Goal: Transaction & Acquisition: Purchase product/service

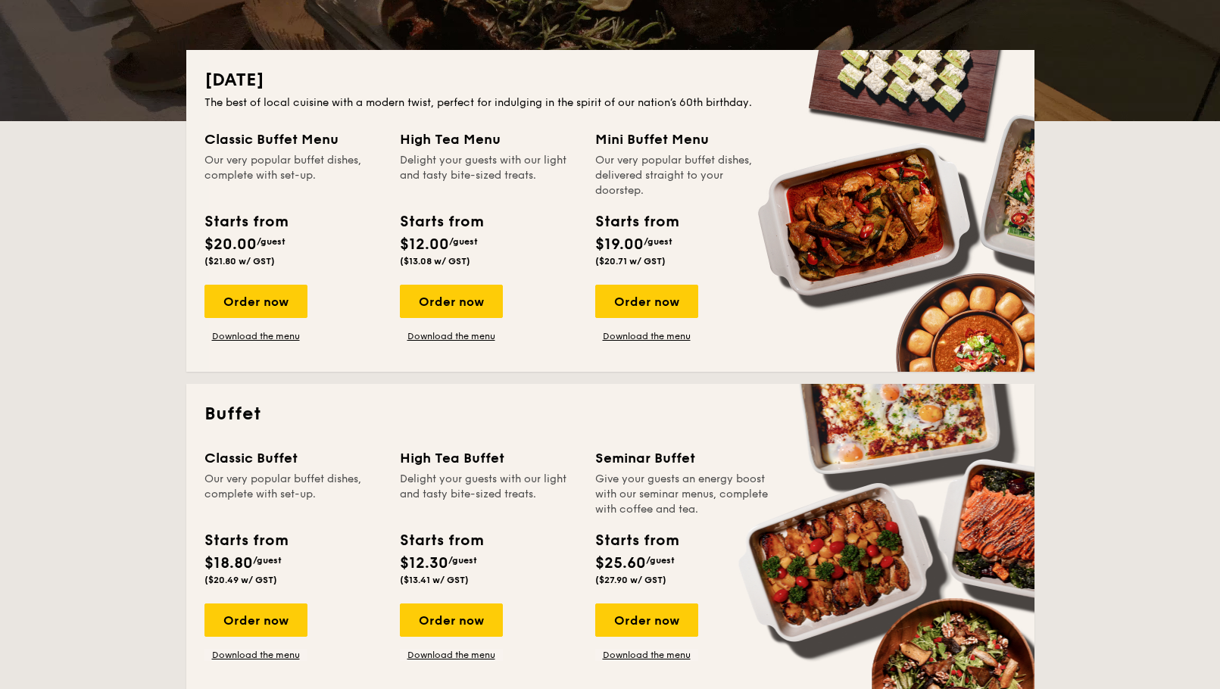
scroll to position [379, 0]
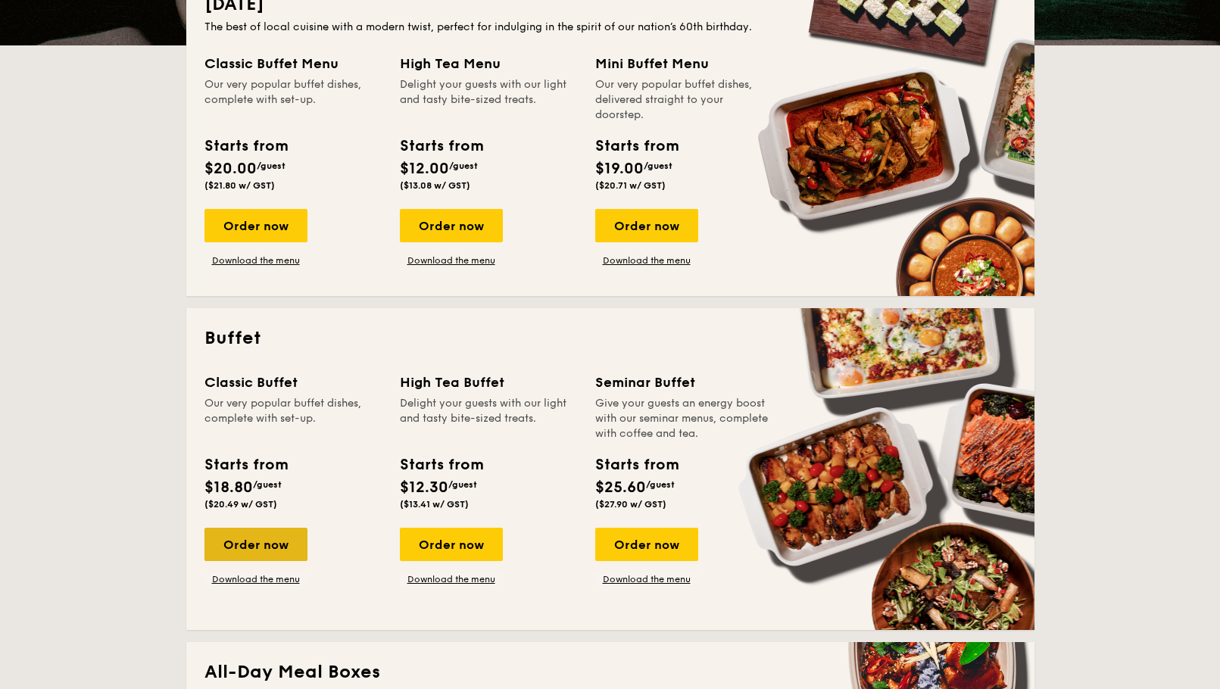
click at [263, 539] on div "Order now" at bounding box center [255, 544] width 103 height 33
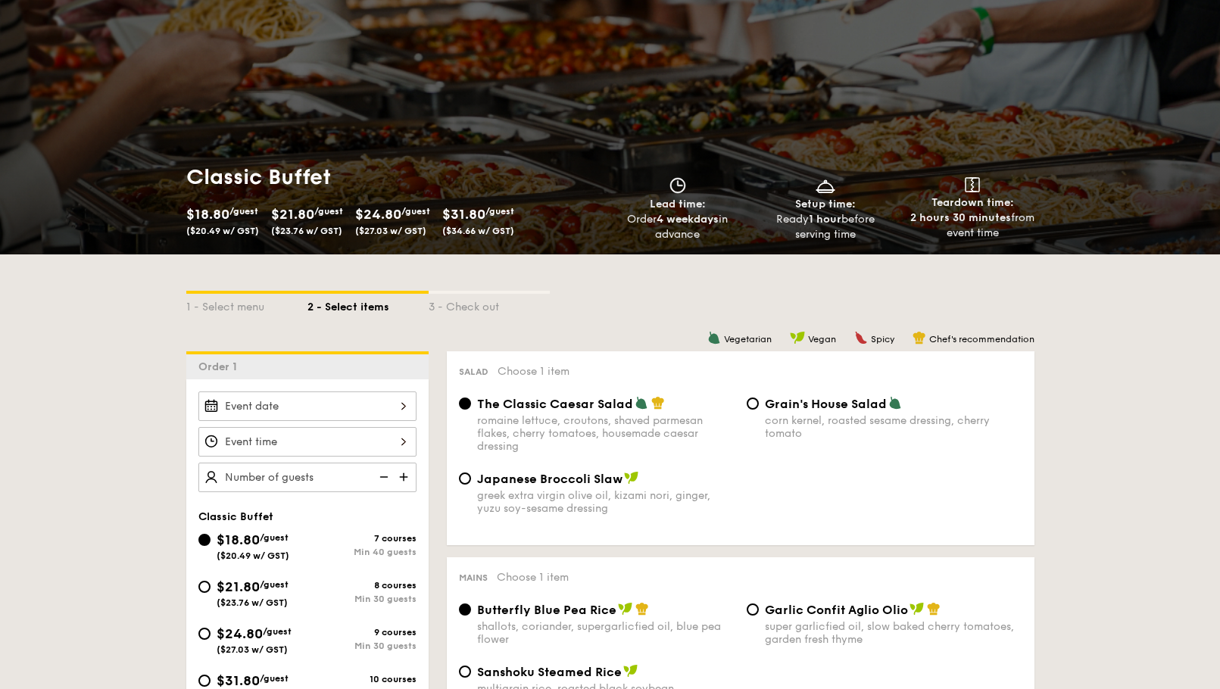
scroll to position [227, 0]
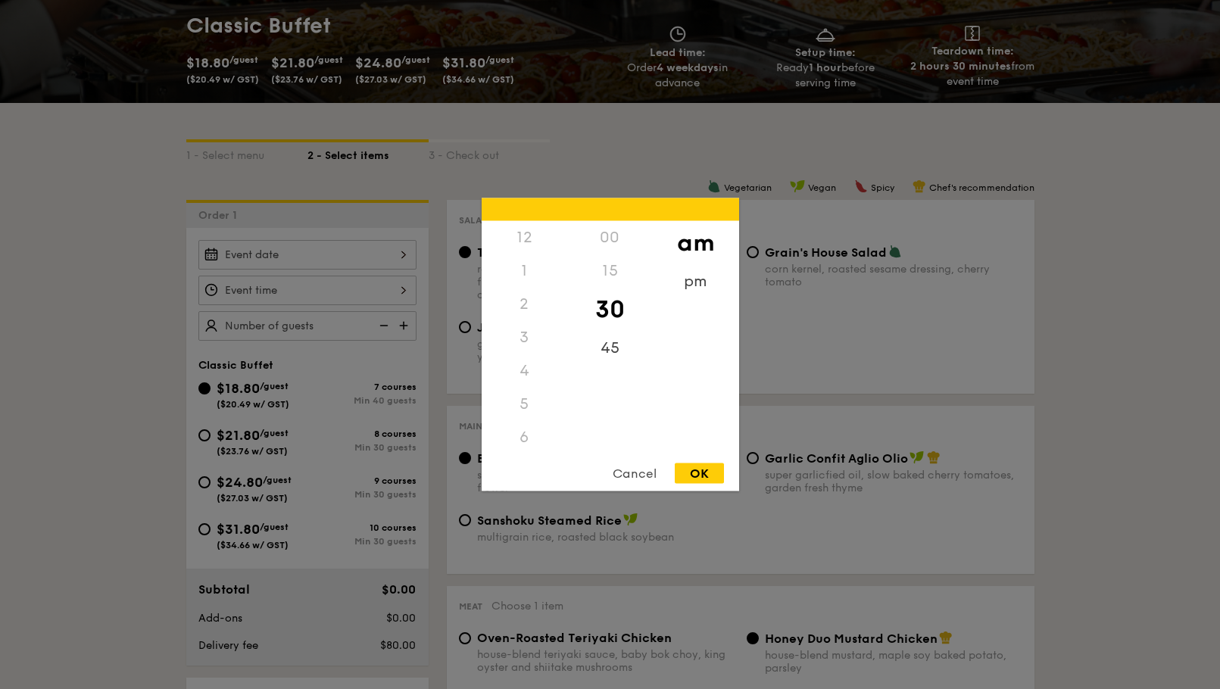
click at [405, 287] on div "12 1 2 3 4 5 6 7 8 9 10 11 00 15 30 45 am pm Cancel OK" at bounding box center [307, 291] width 218 height 30
click at [343, 254] on div at bounding box center [610, 344] width 1220 height 689
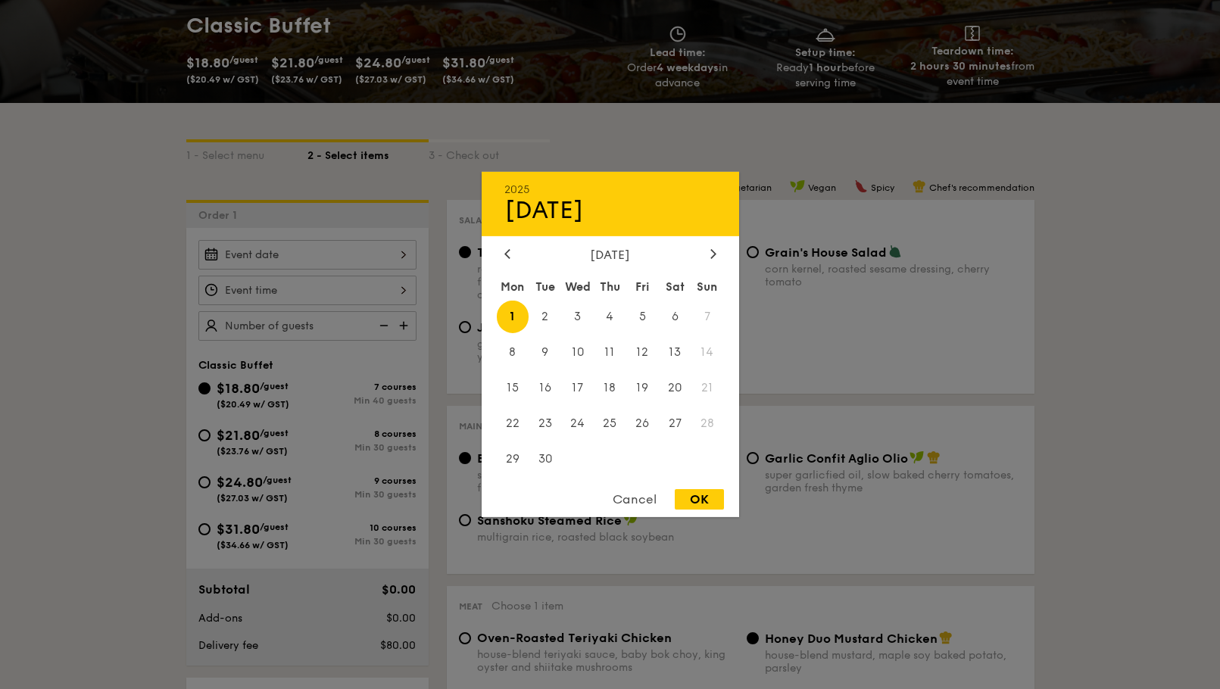
click at [379, 254] on div "2025 Sep [DATE] Tue Wed Thu Fri Sat Sun 1 2 3 4 5 6 7 8 9 10 11 12 13 14 15 16 …" at bounding box center [307, 255] width 218 height 30
click at [542, 459] on span "30" at bounding box center [545, 458] width 33 height 33
click at [501, 254] on div at bounding box center [508, 255] width 14 height 14
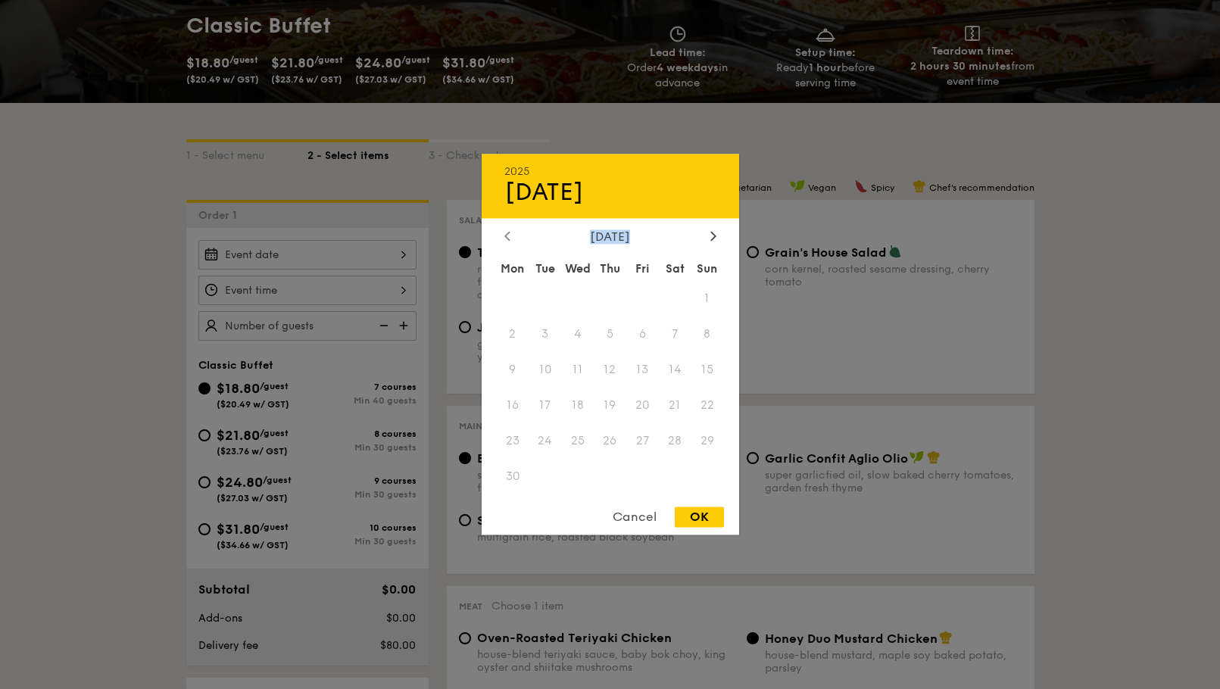
click at [500, 254] on div "[DATE] Mon Tue Wed Thu Fri Sat Sun 1 2 3 4 5 6 7 8 9 10 11 12 13 14 15 16 17 18…" at bounding box center [610, 362] width 257 height 266
click at [512, 245] on div "[DATE] Mon Tue Wed Thu Fri Sat Sun 1 2 3 4 5 6 7 8 9 10 11 12 13 14 15 16 17 18…" at bounding box center [610, 362] width 257 height 266
click at [710, 234] on div at bounding box center [714, 236] width 14 height 14
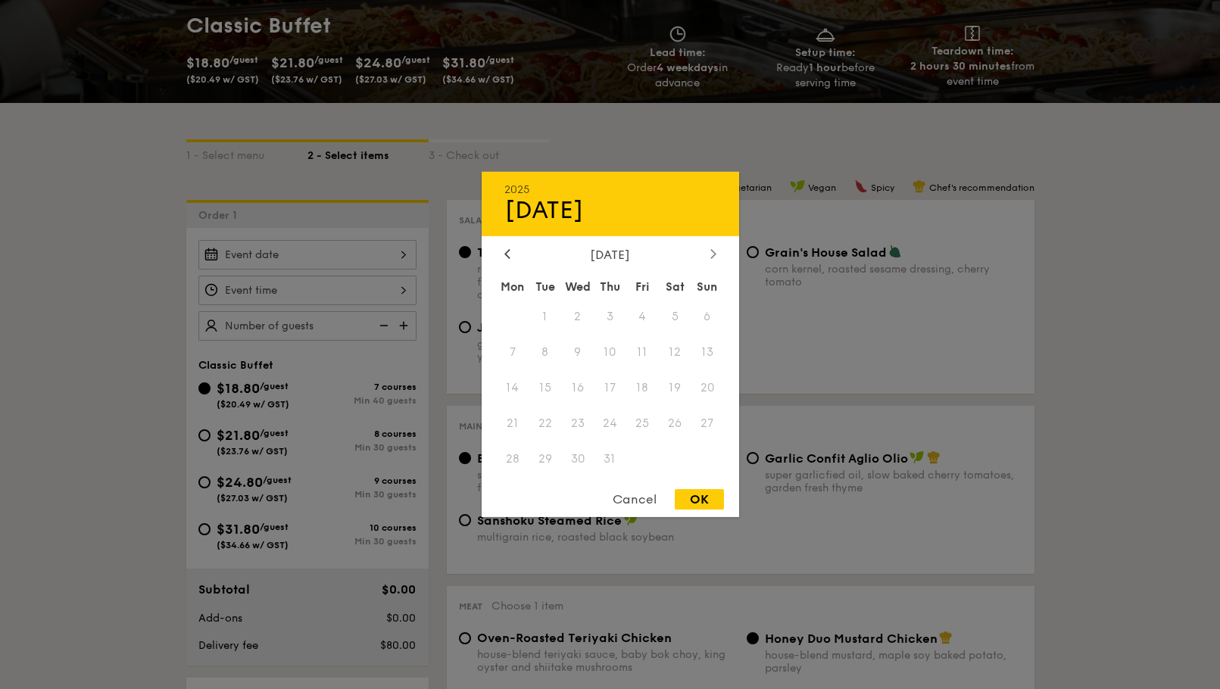
click at [710, 234] on div "[DATE]" at bounding box center [610, 204] width 257 height 64
click at [512, 259] on div at bounding box center [508, 255] width 14 height 14
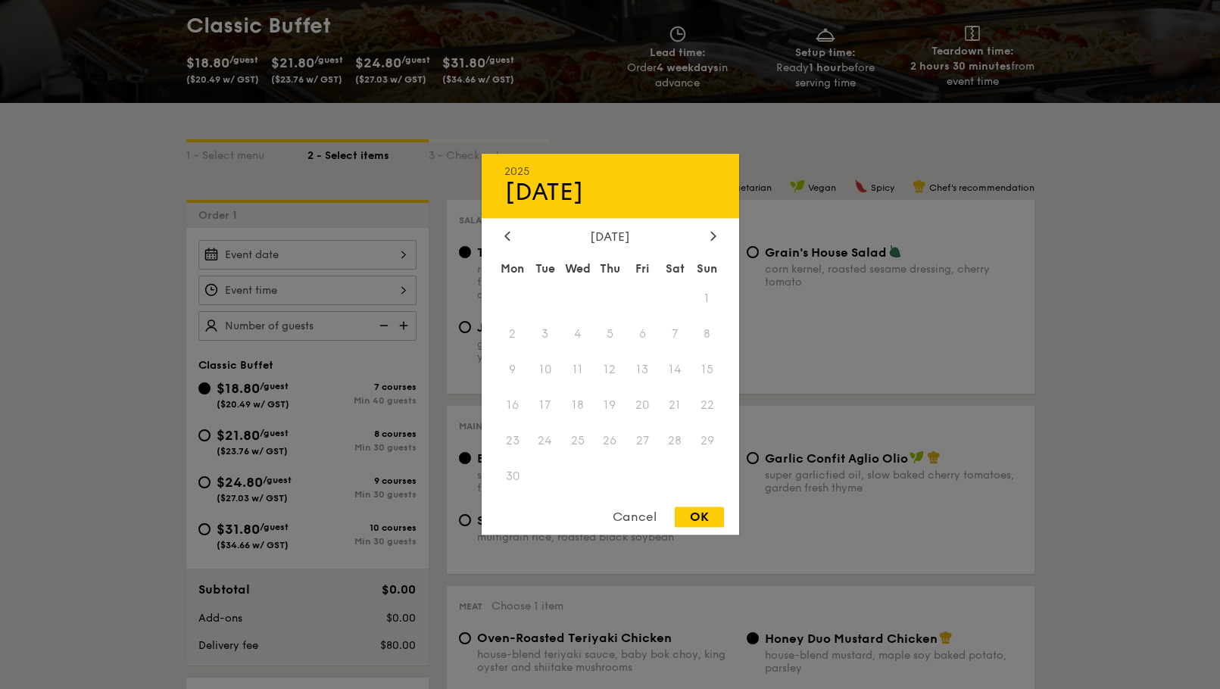
click at [703, 237] on div "[DATE]" at bounding box center [610, 236] width 212 height 14
click at [707, 239] on div at bounding box center [714, 236] width 14 height 14
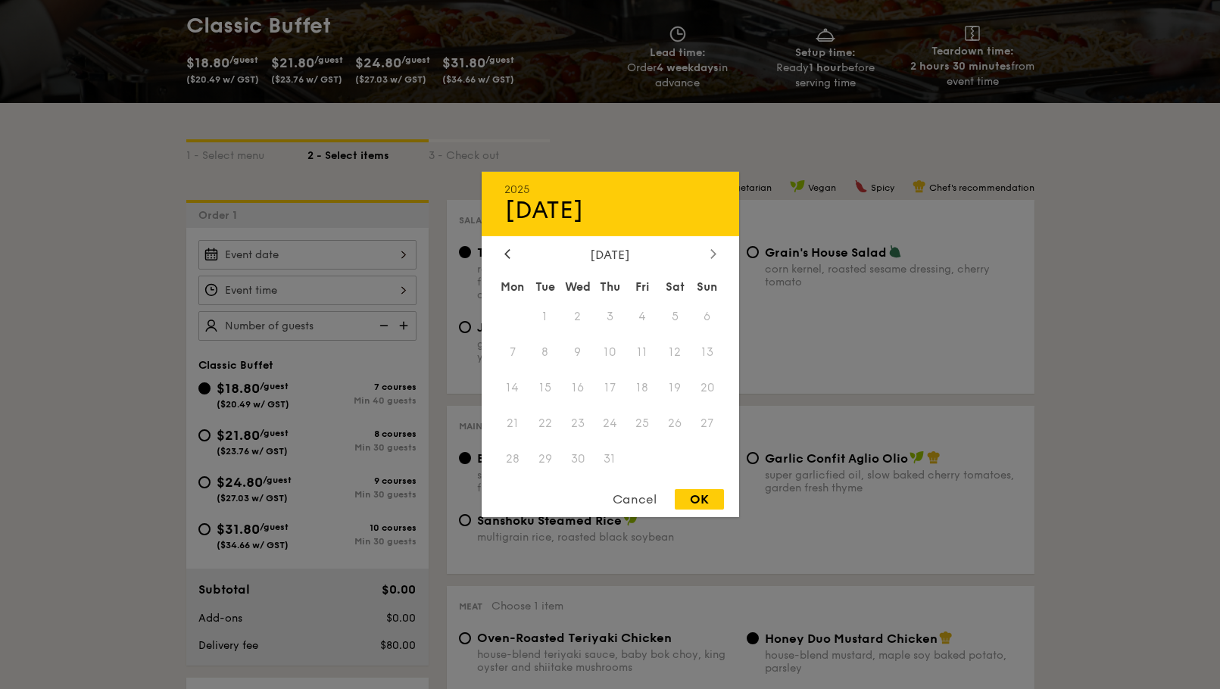
click at [707, 239] on div "2025 Sep [DATE] Tue Wed Thu Fri Sat Sun 1 2 3 4 5 6 7 8 9 10 11 12 13 14 15 16 …" at bounding box center [610, 344] width 257 height 345
click at [714, 256] on icon at bounding box center [712, 253] width 5 height 9
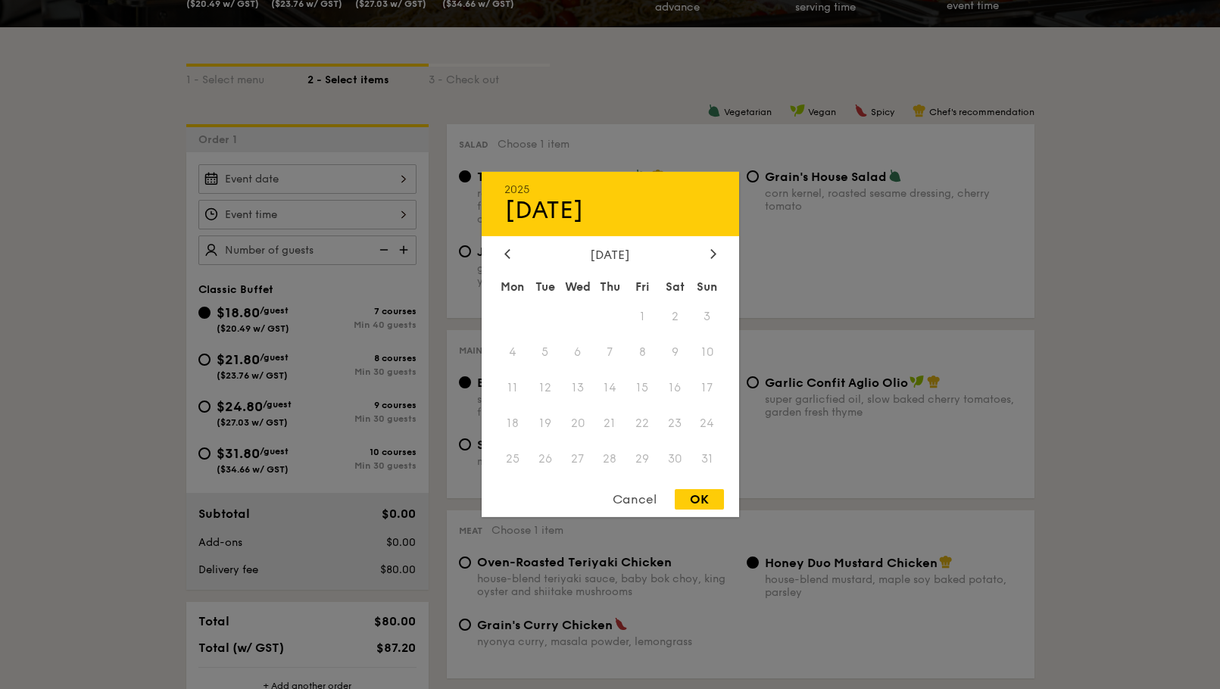
click at [639, 498] on div "Cancel" at bounding box center [634, 499] width 74 height 20
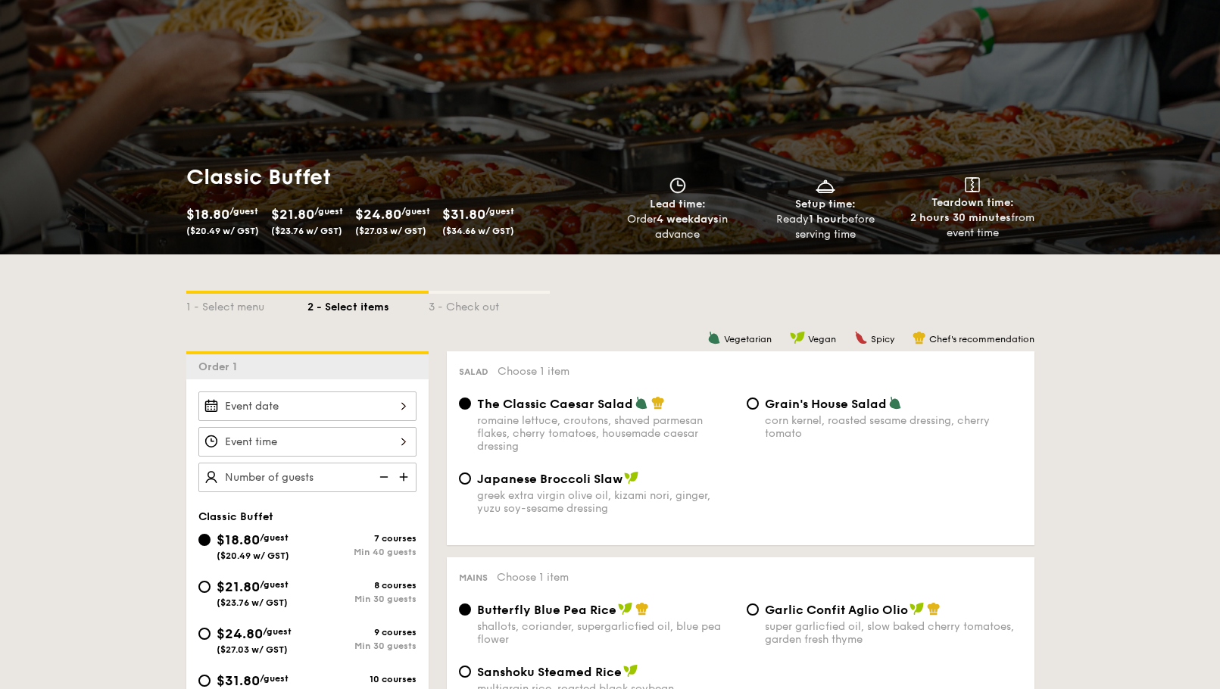
scroll to position [0, 0]
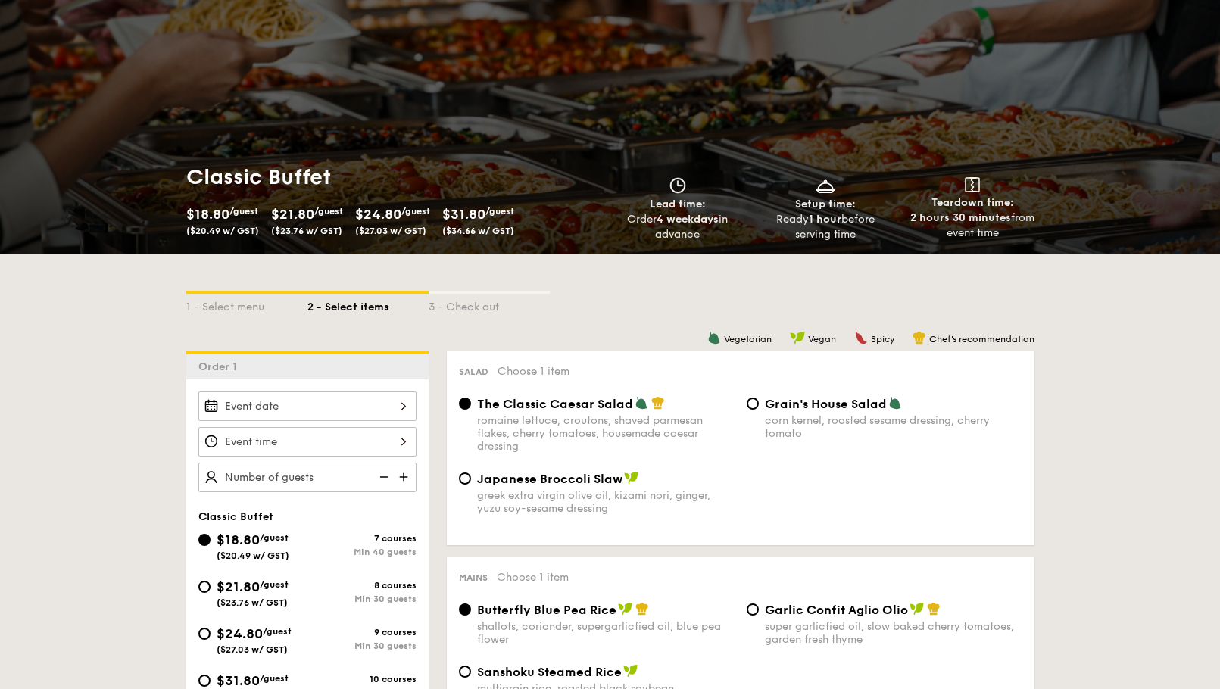
scroll to position [151, 0]
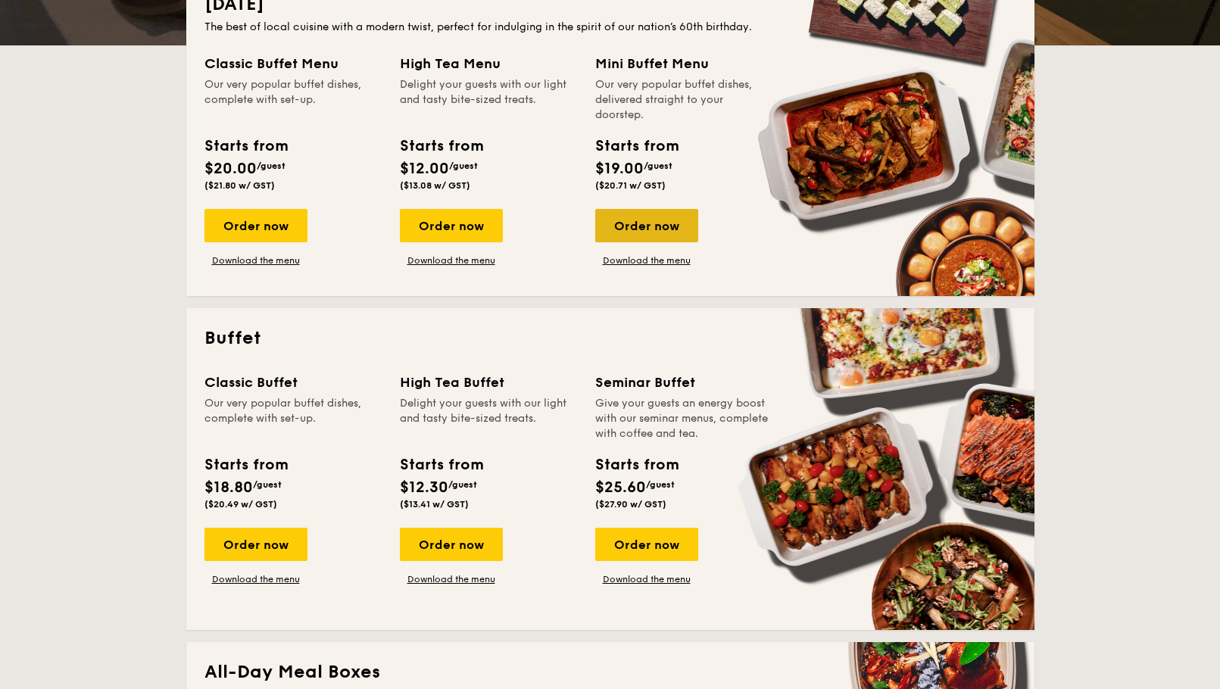
click at [651, 223] on div "Order now" at bounding box center [646, 225] width 103 height 33
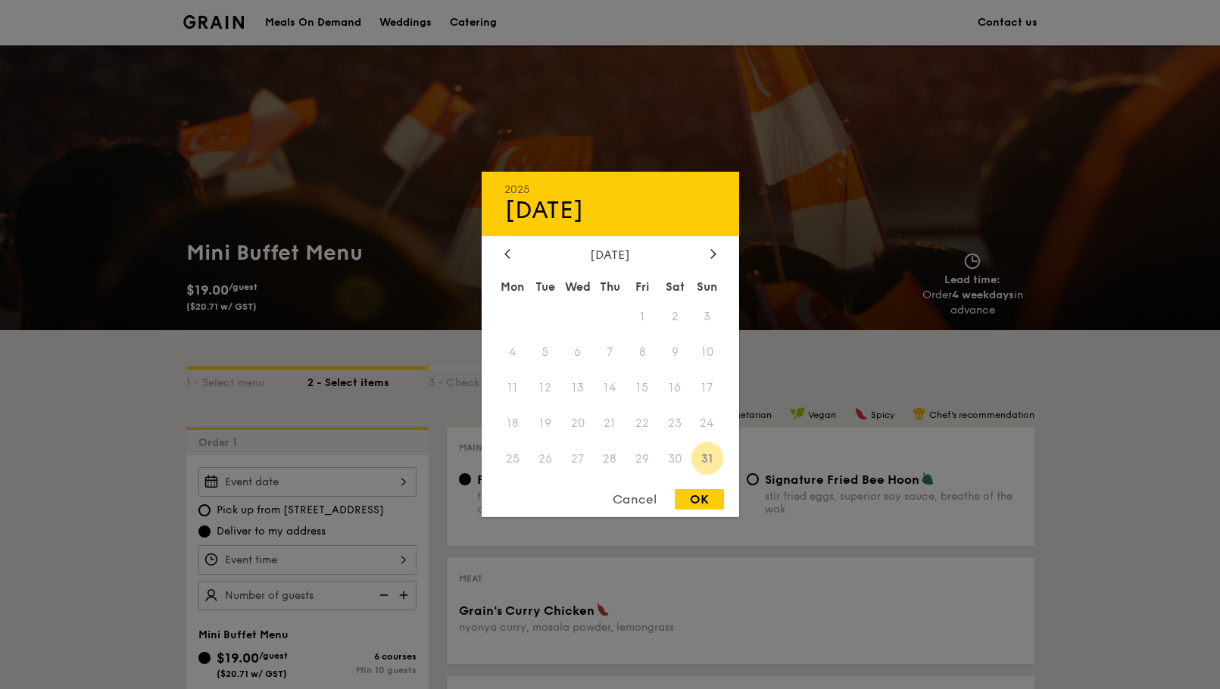
click at [408, 487] on div "2025 Aug [DATE] Tue Wed Thu Fri Sat Sun 1 2 3 4 5 6 7 8 9 10 11 12 13 14 15 16 …" at bounding box center [307, 482] width 218 height 30
click at [408, 487] on div at bounding box center [610, 344] width 1220 height 689
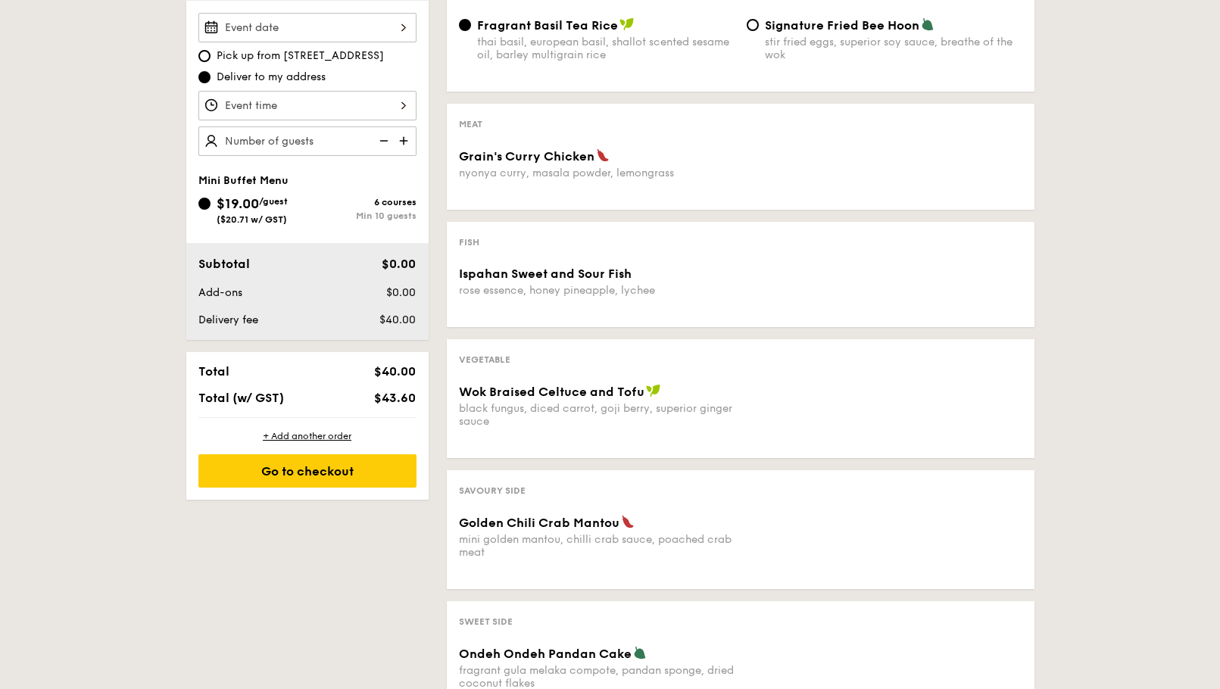
scroll to position [379, 0]
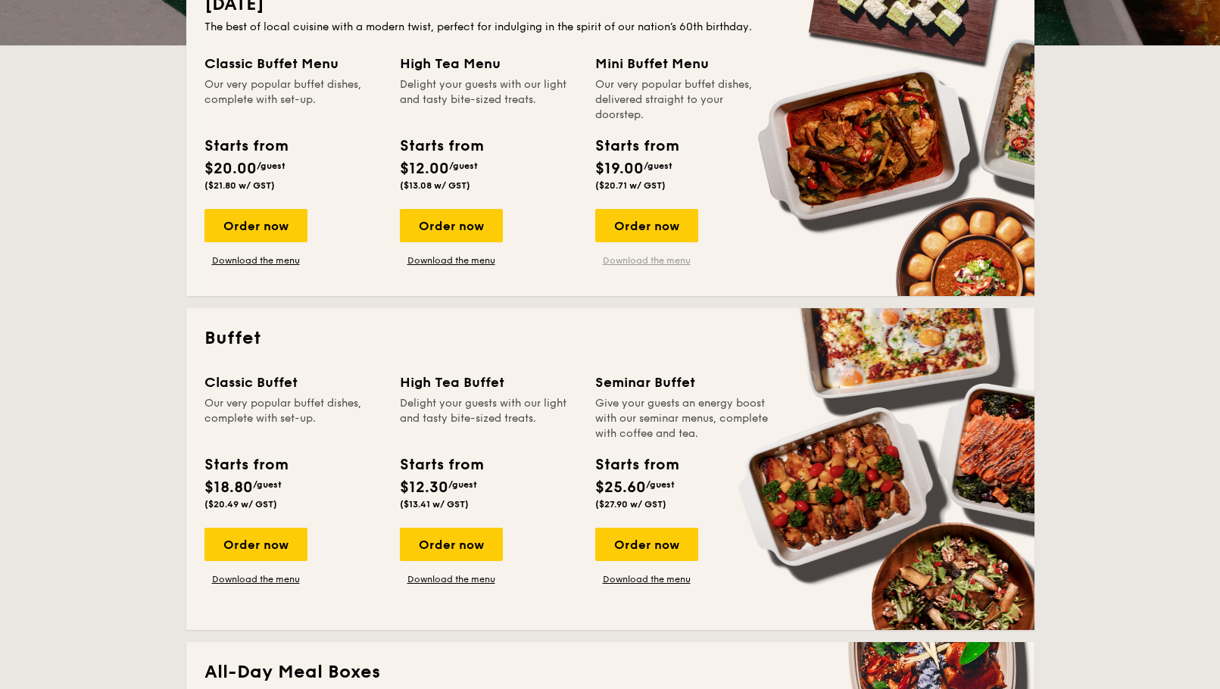
click at [639, 262] on link "Download the menu" at bounding box center [646, 260] width 103 height 12
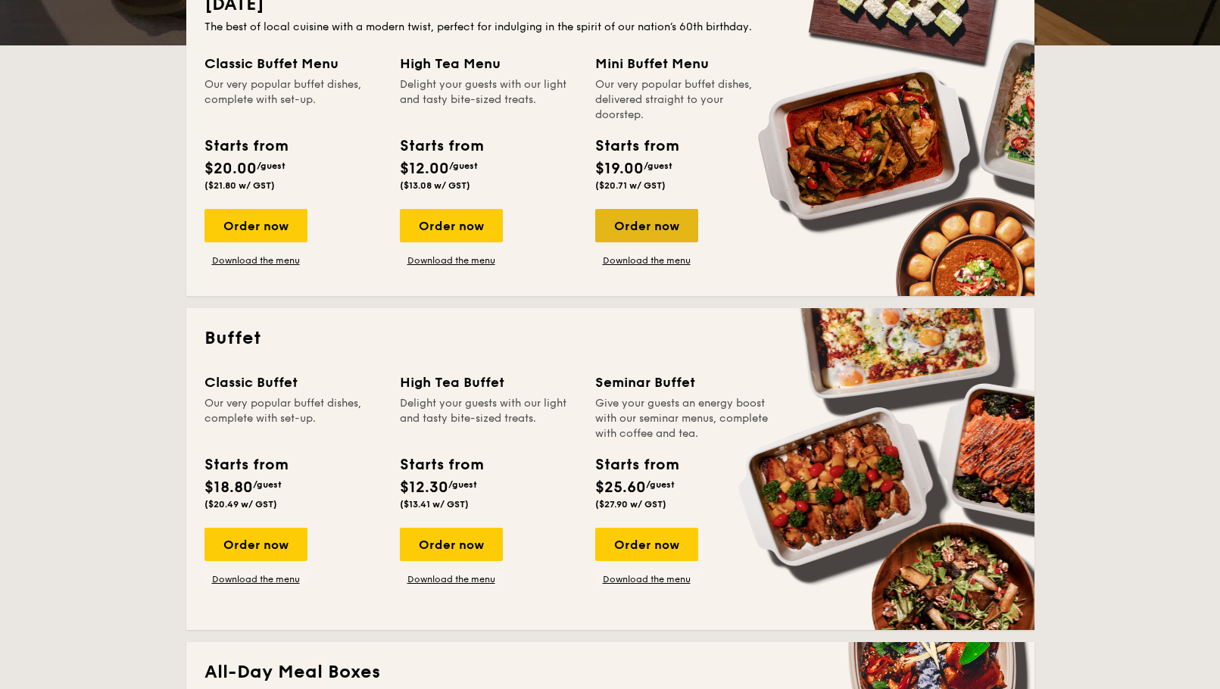
click at [650, 228] on div "Order now" at bounding box center [646, 225] width 103 height 33
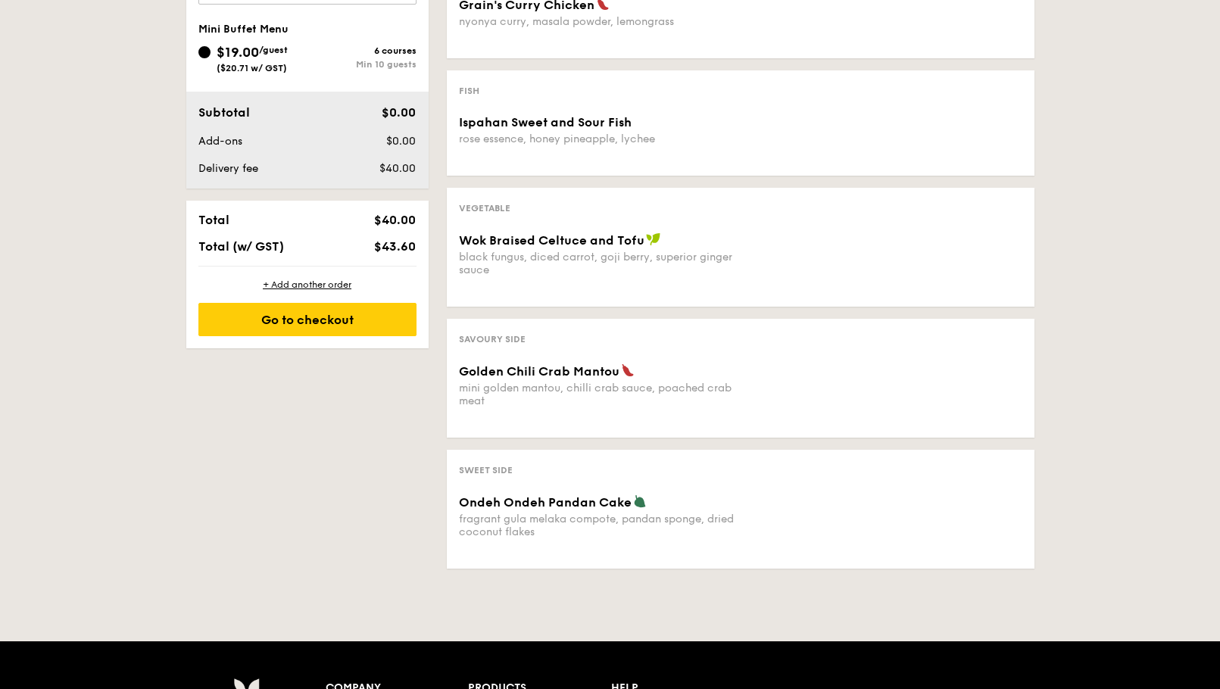
scroll to position [454, 0]
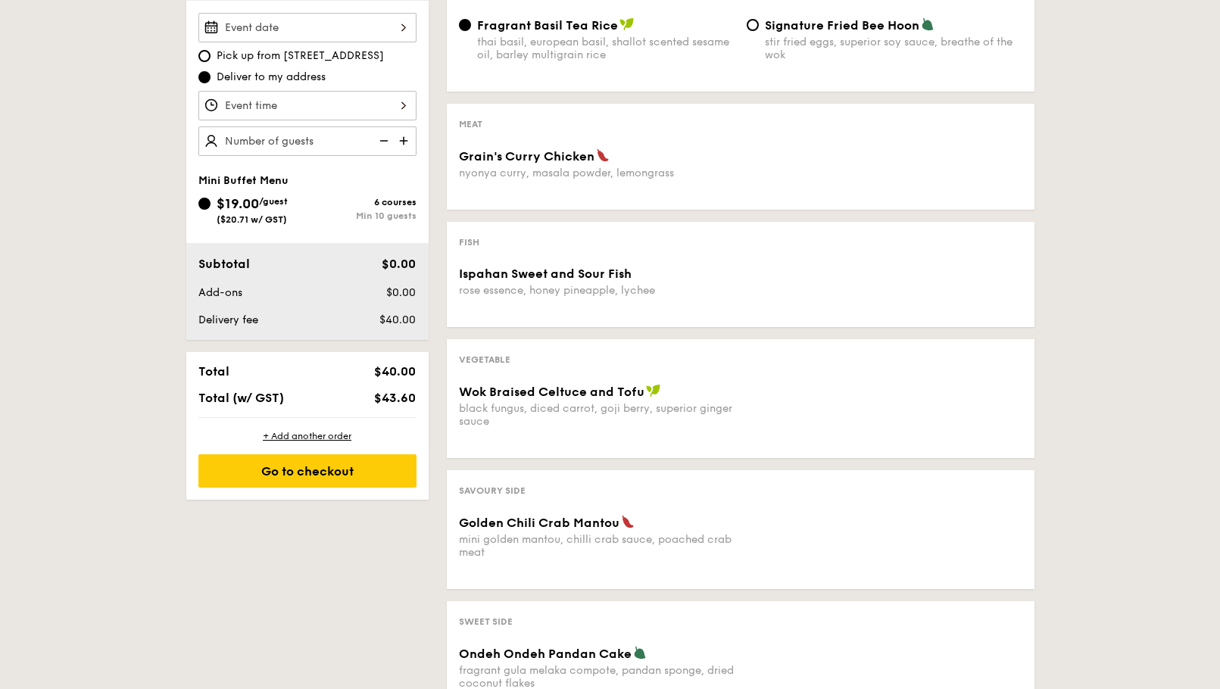
scroll to position [379, 0]
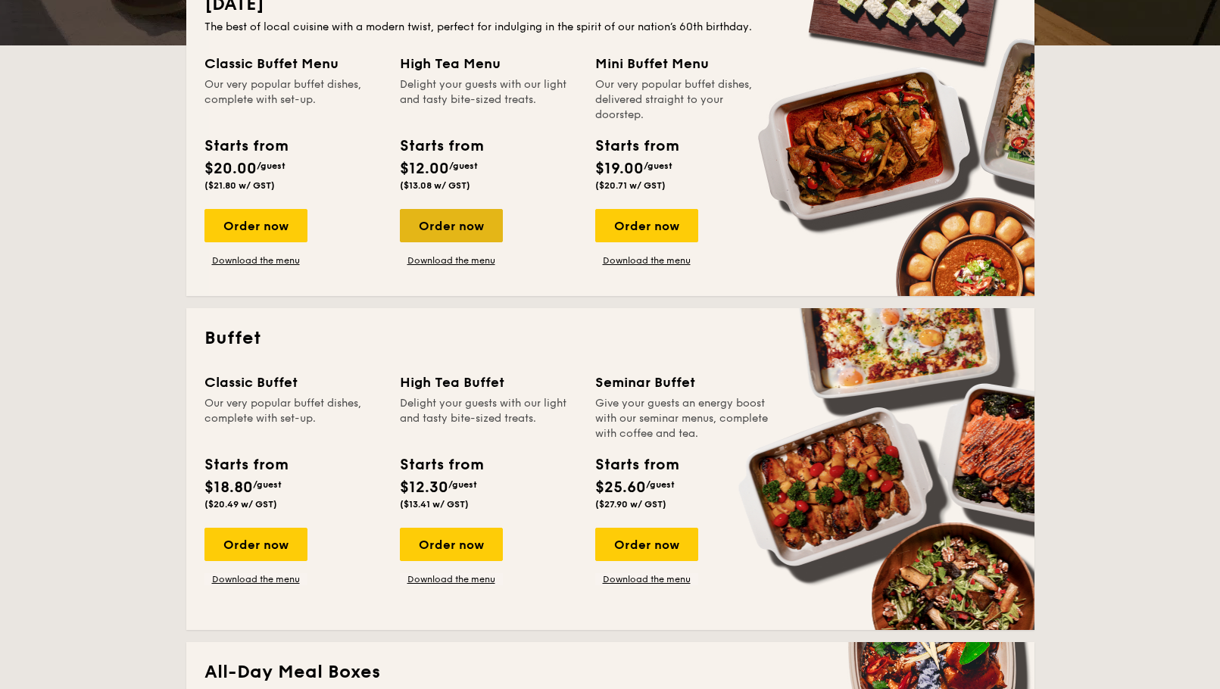
click at [448, 236] on div "Order now" at bounding box center [451, 225] width 103 height 33
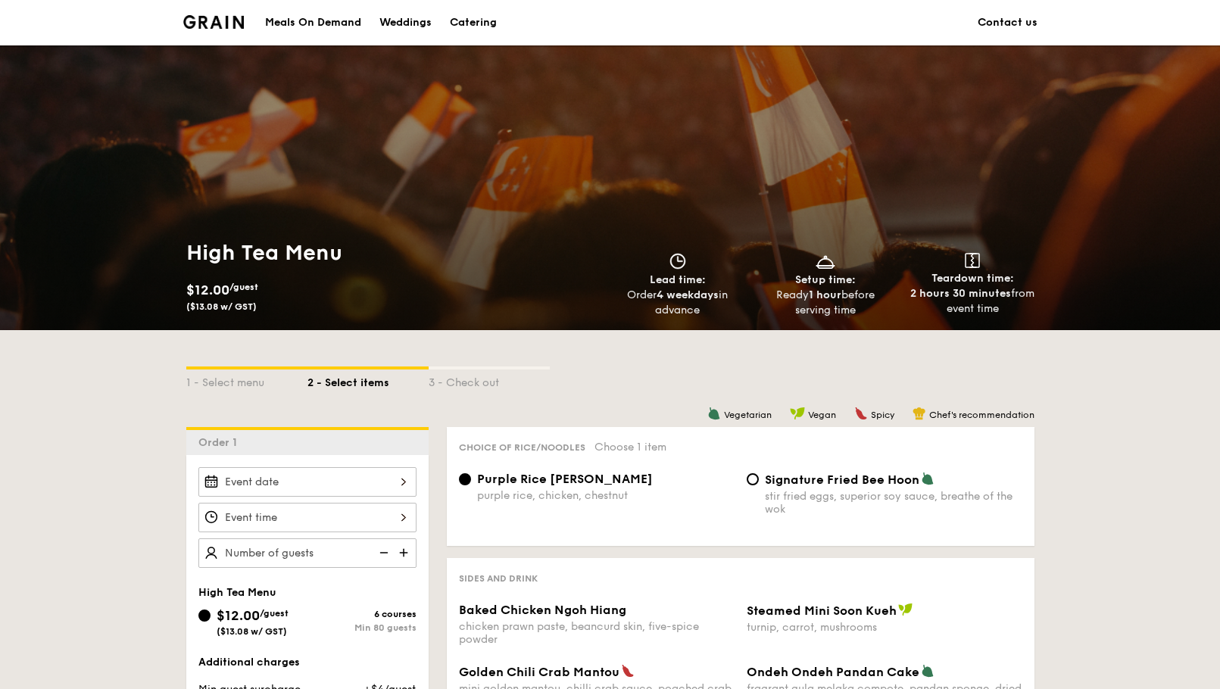
scroll to position [379, 0]
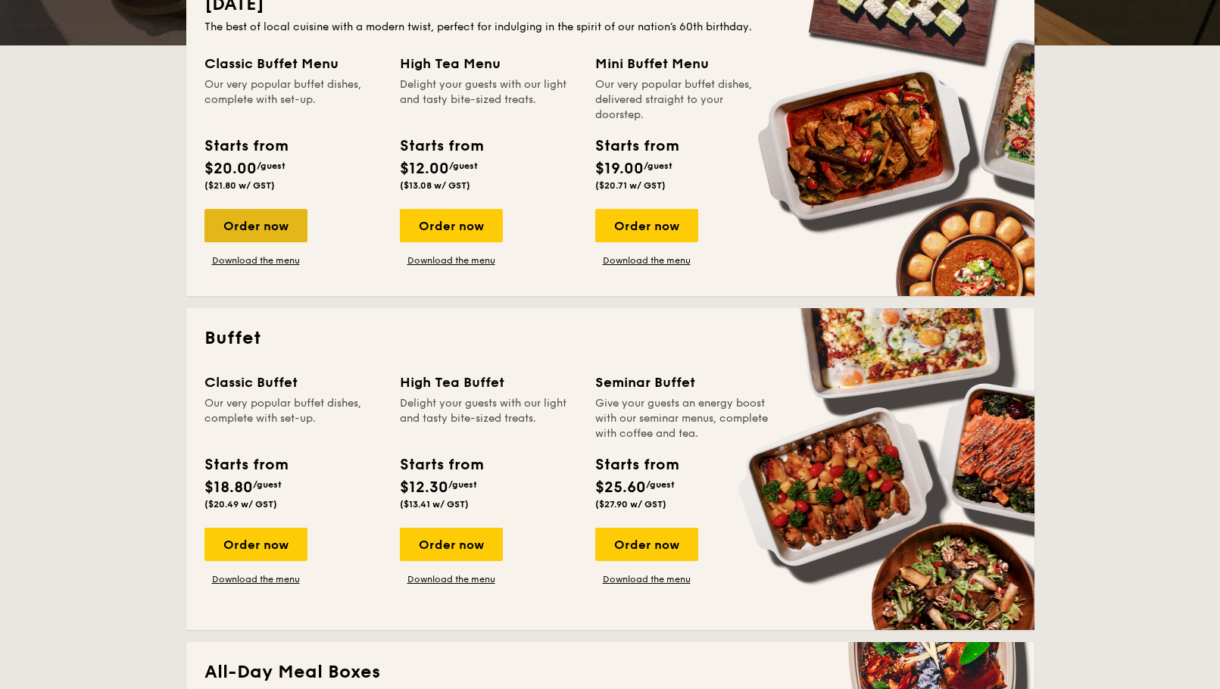
click at [264, 220] on div "Order now" at bounding box center [255, 225] width 103 height 33
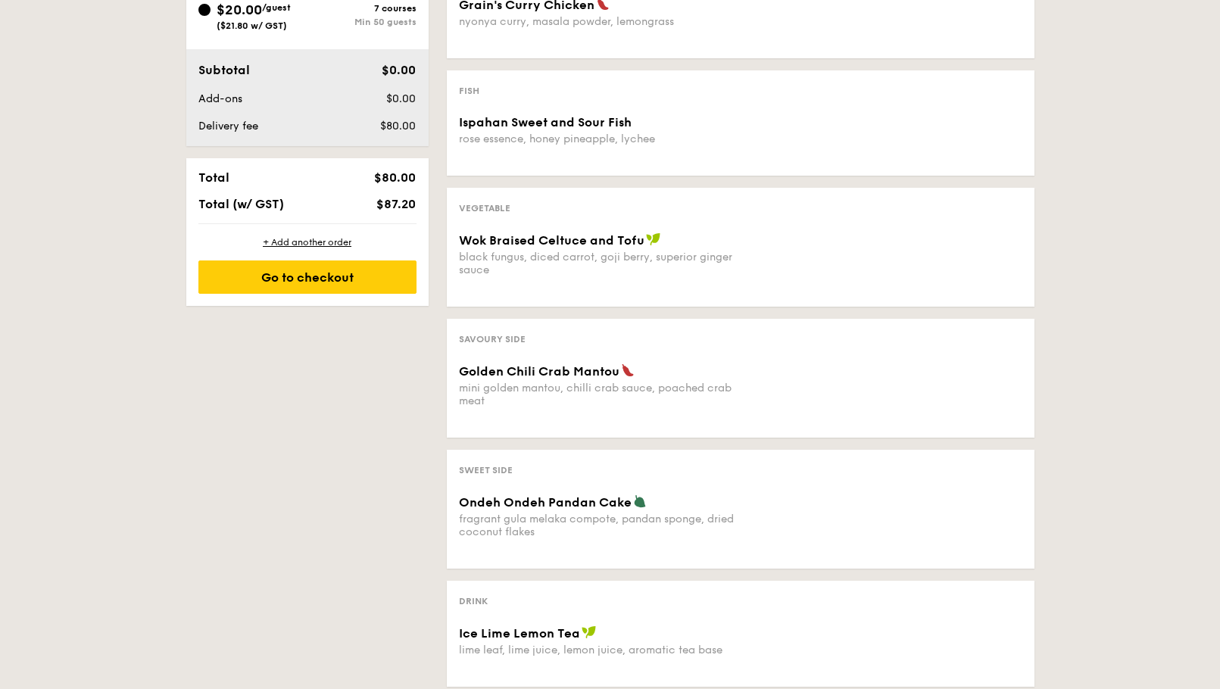
scroll to position [303, 0]
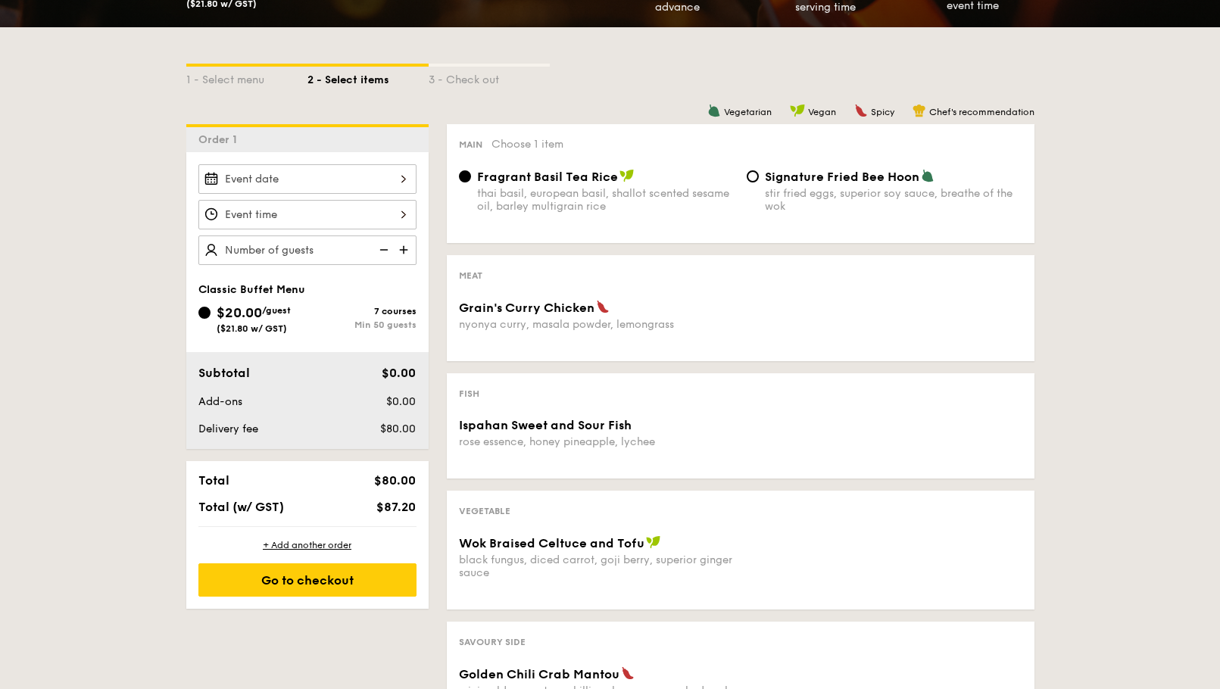
scroll to position [379, 0]
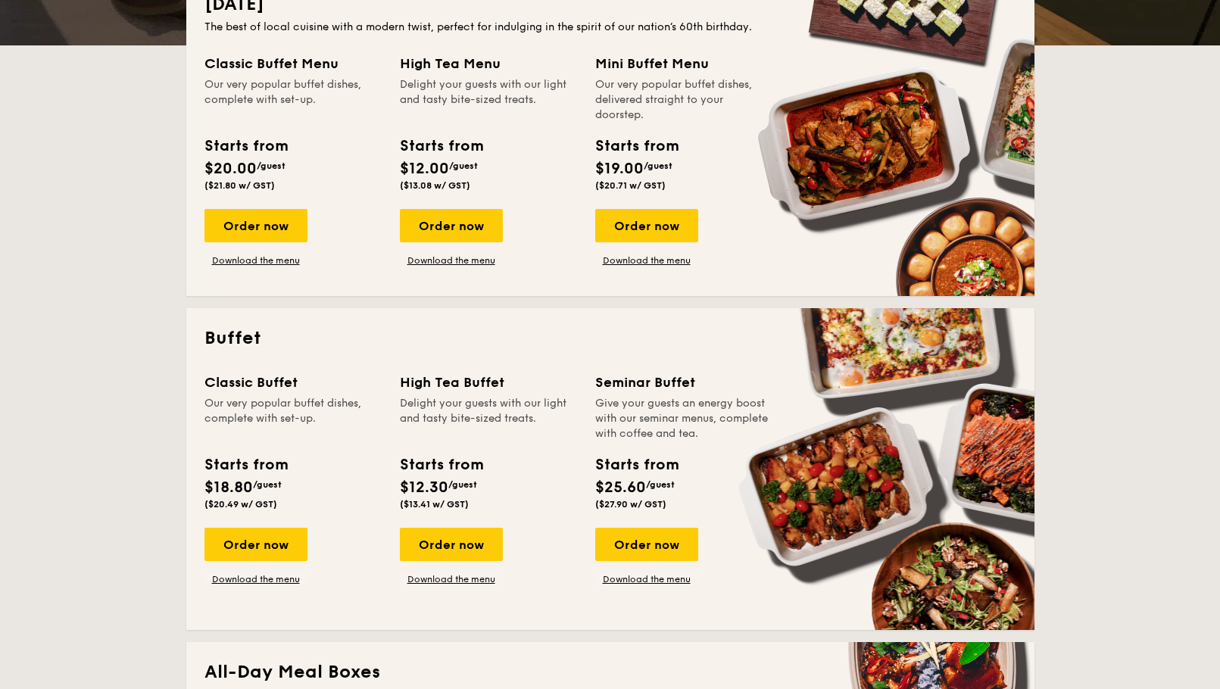
click at [248, 253] on div "Order now Download the menu" at bounding box center [255, 238] width 103 height 58
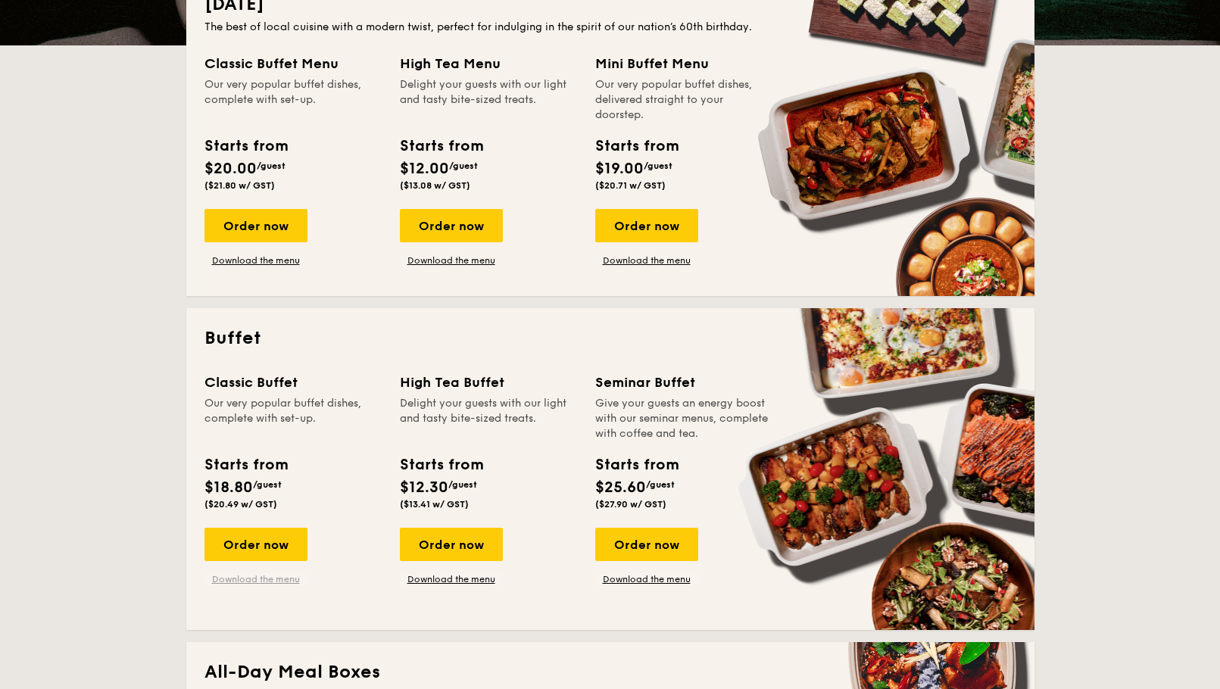
click at [248, 579] on link "Download the menu" at bounding box center [255, 579] width 103 height 12
